Goal: Check status

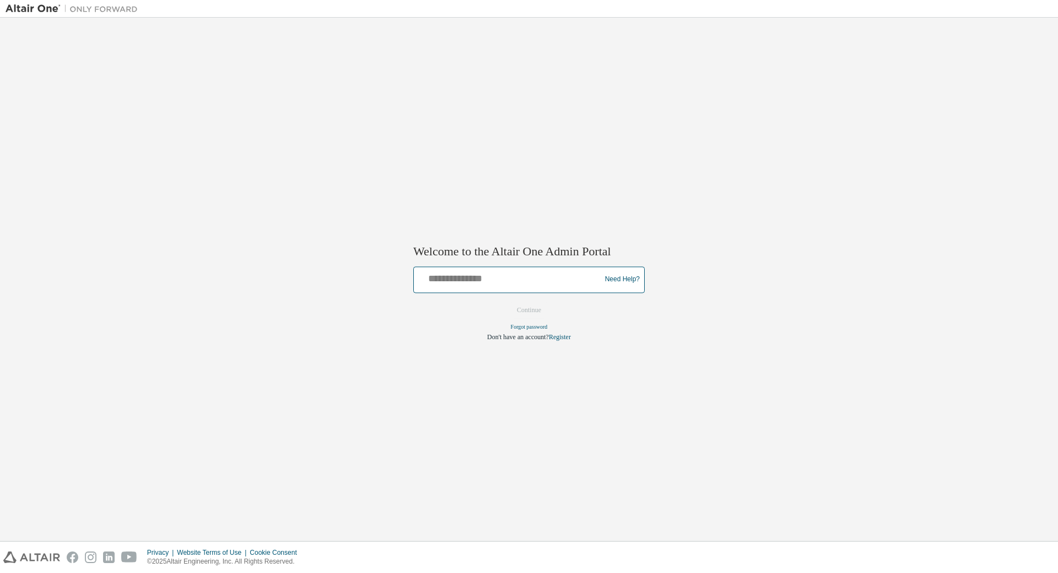
click at [483, 280] on input "text" at bounding box center [508, 277] width 181 height 16
type input "*"
type input "**********"
click at [527, 305] on button "Continue" at bounding box center [528, 309] width 47 height 17
click at [518, 312] on button "Continue" at bounding box center [528, 309] width 47 height 17
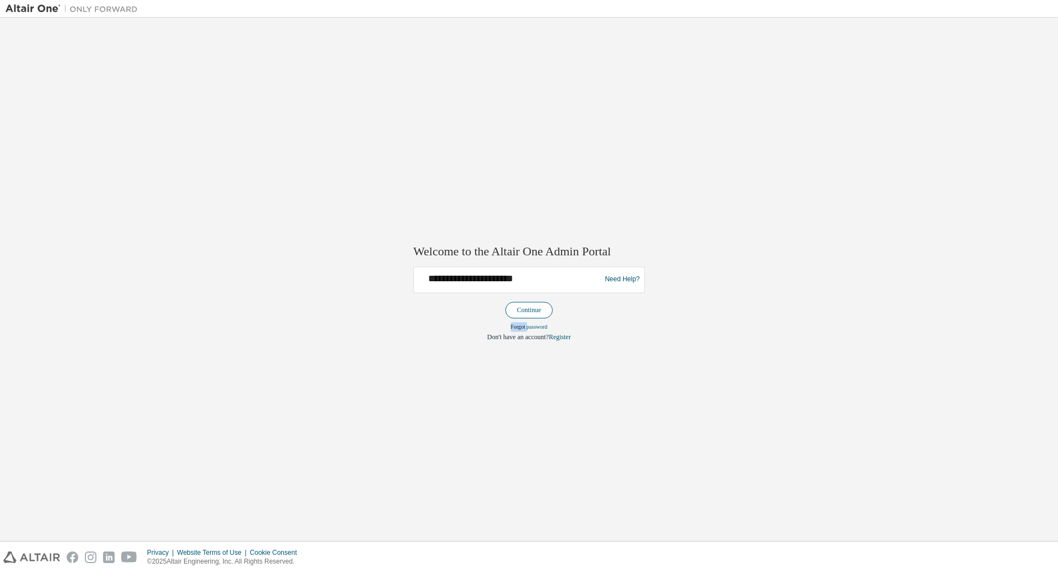
click at [518, 312] on form "**********" at bounding box center [528, 303] width 231 height 75
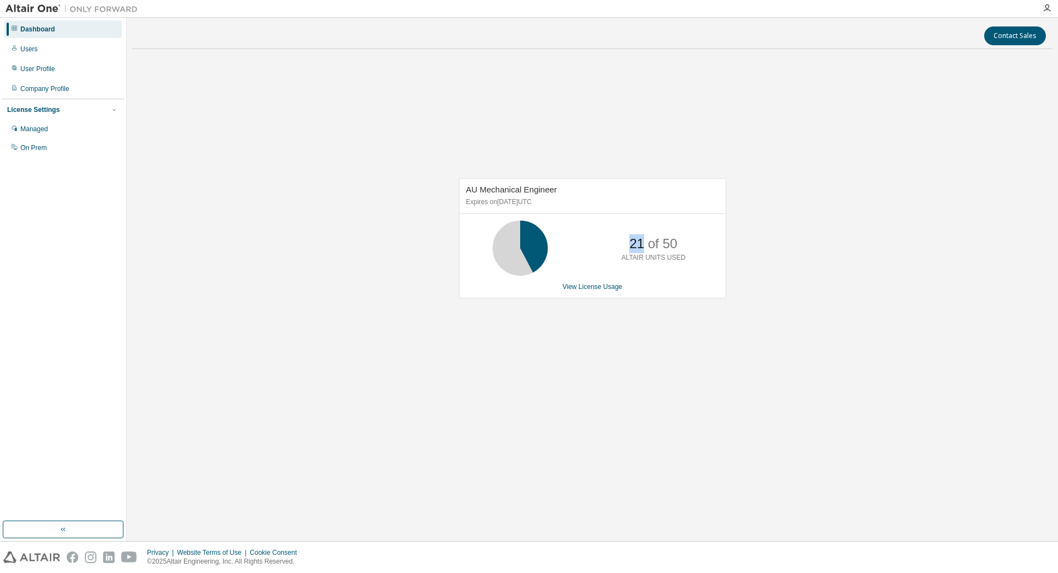
drag, startPoint x: 644, startPoint y: 242, endPoint x: 630, endPoint y: 244, distance: 14.0
click at [630, 244] on p "21 of 50" at bounding box center [653, 243] width 48 height 19
click at [644, 275] on div "21 of 50 ALTAIR UNITS USED" at bounding box center [653, 247] width 88 height 55
drag, startPoint x: 644, startPoint y: 247, endPoint x: 628, endPoint y: 245, distance: 15.5
click at [628, 245] on div "21 of 50 ALTAIR UNITS USED" at bounding box center [653, 247] width 88 height 55
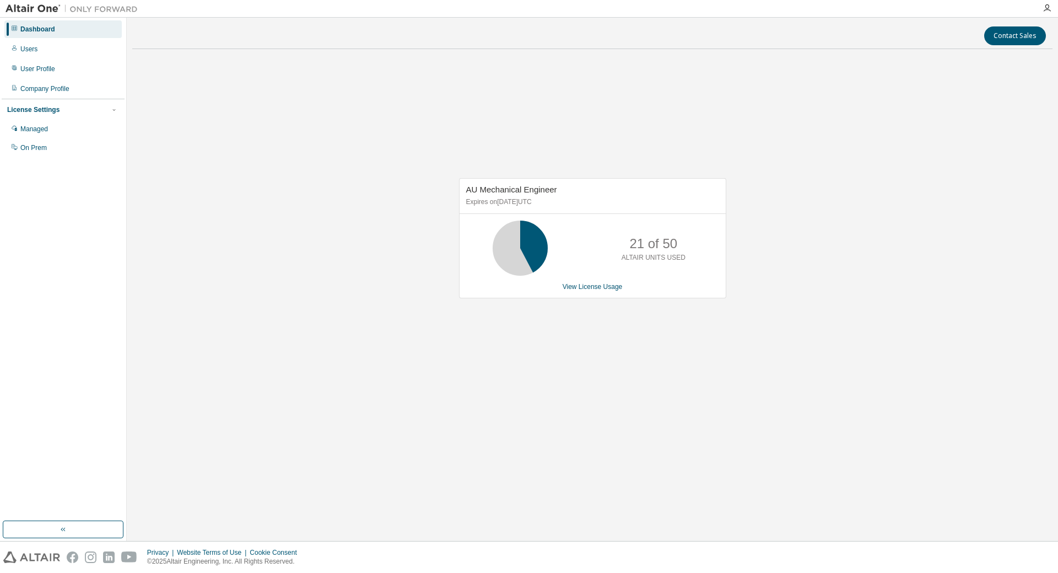
click at [643, 287] on div "View License Usage" at bounding box center [592, 286] width 253 height 9
click at [590, 287] on link "View License Usage" at bounding box center [593, 287] width 60 height 8
